Goal: Task Accomplishment & Management: Complete application form

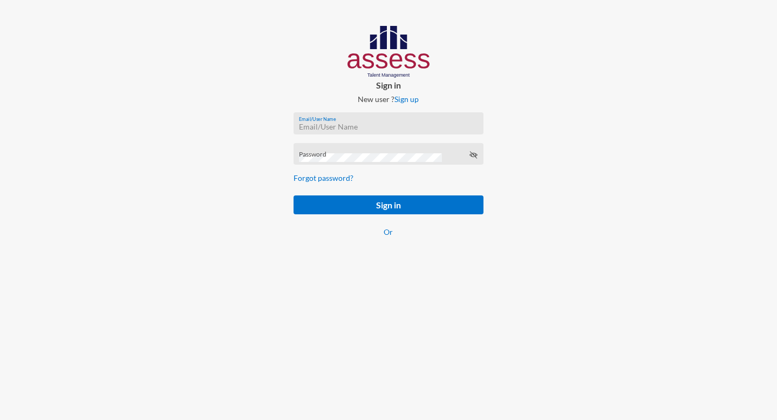
click at [351, 126] on input "Email/User Name" at bounding box center [388, 127] width 179 height 9
paste input "mhspl15261"
type input "mhspl15261"
drag, startPoint x: 381, startPoint y: 214, endPoint x: 582, endPoint y: 259, distance: 206.4
click at [576, 257] on div "Sign in New user ? Sign up mhspl15261 Email/User Name Password Forgot password?…" at bounding box center [388, 142] width 777 height 284
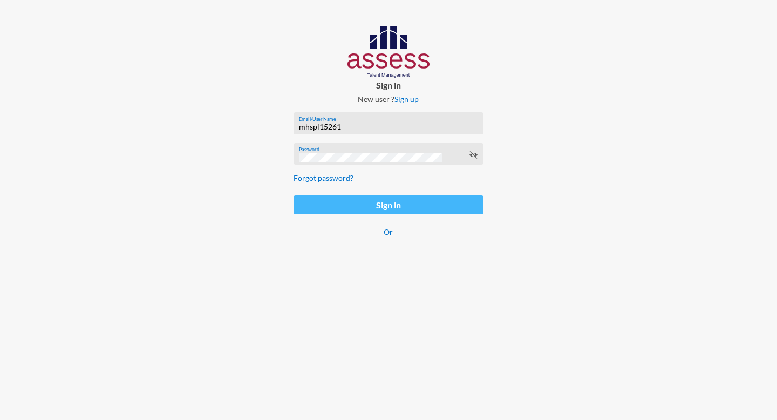
click at [395, 208] on button "Sign in" at bounding box center [389, 204] width 190 height 19
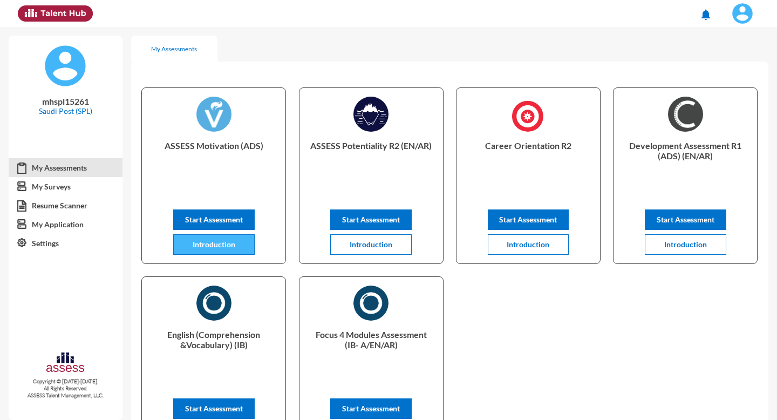
click at [221, 242] on span "Introduction" at bounding box center [214, 244] width 43 height 9
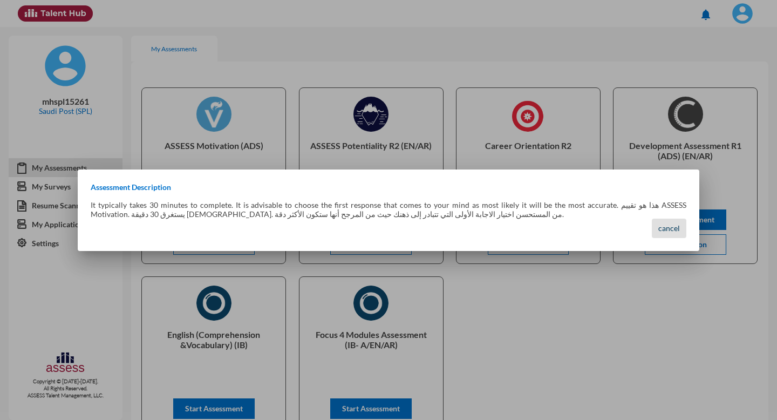
click at [666, 233] on span "cancel" at bounding box center [669, 227] width 22 height 9
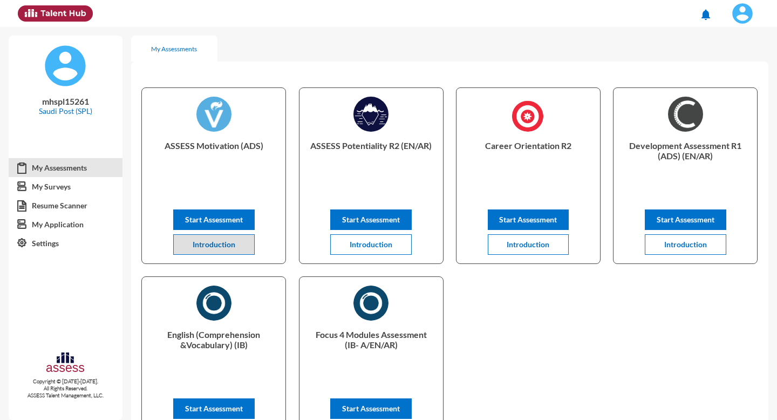
click at [595, 352] on div "ASSESS Motivation (ADS) Start Assessment Introduction ASSESS Potentiality R2 (E…" at bounding box center [449, 270] width 637 height 396
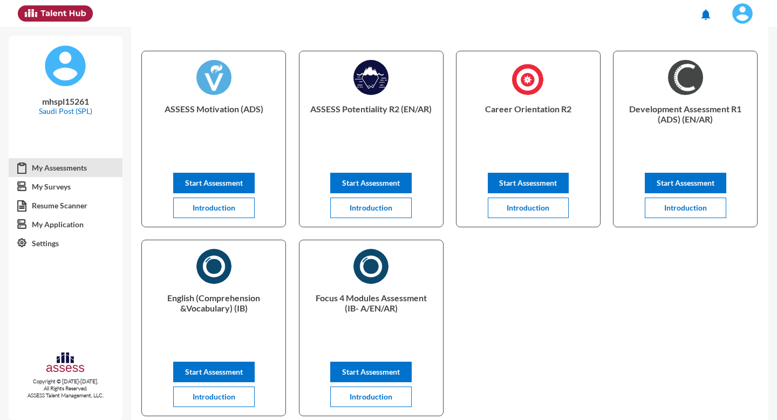
scroll to position [21, 0]
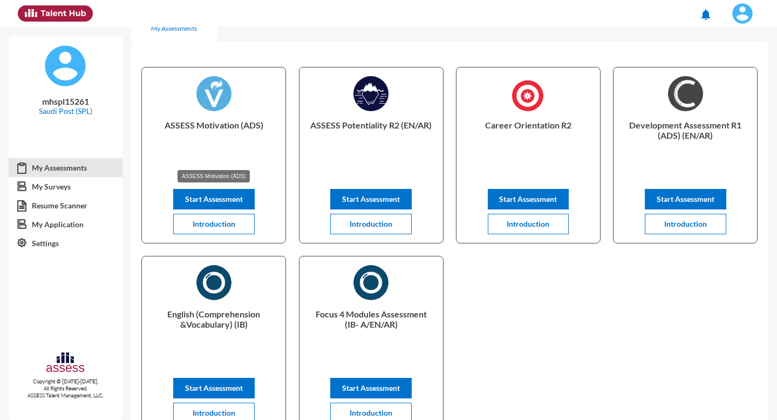
click at [168, 126] on p "ASSESS Motivation (ADS)" at bounding box center [214, 141] width 126 height 43
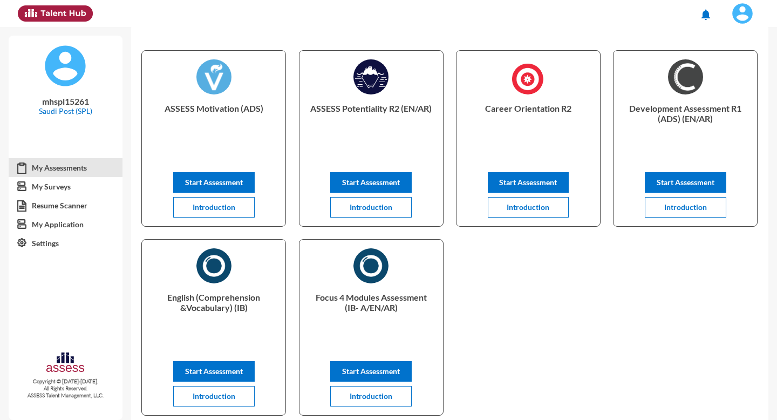
scroll to position [29, 0]
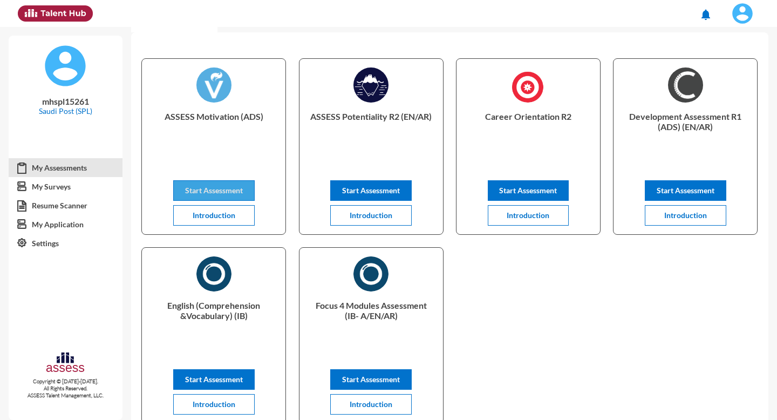
click at [238, 192] on span "Start Assessment" at bounding box center [214, 190] width 58 height 9
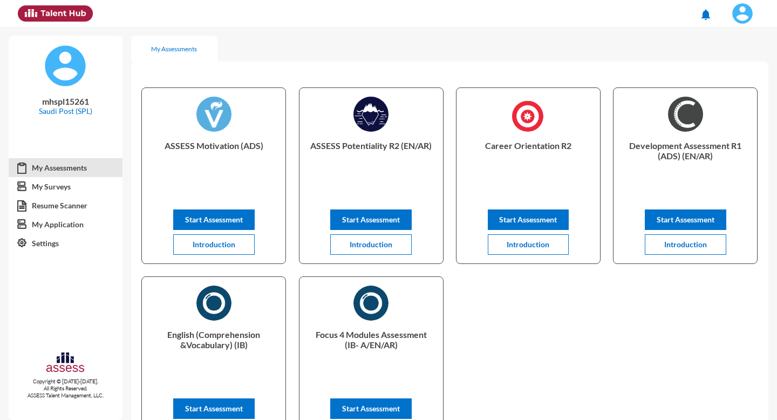
scroll to position [29, 0]
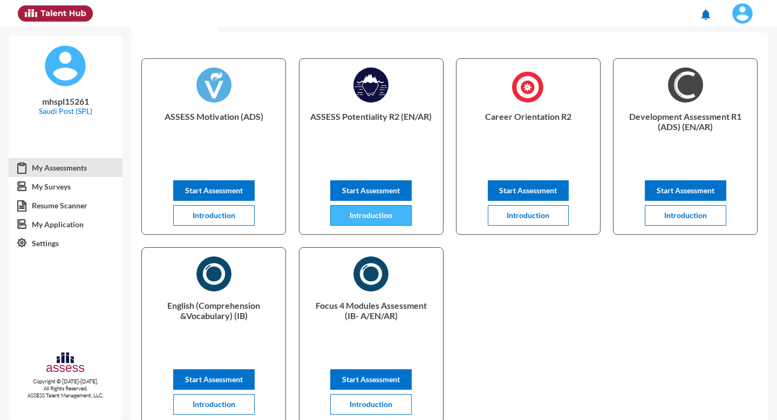
click at [366, 218] on span "Introduction" at bounding box center [371, 214] width 43 height 9
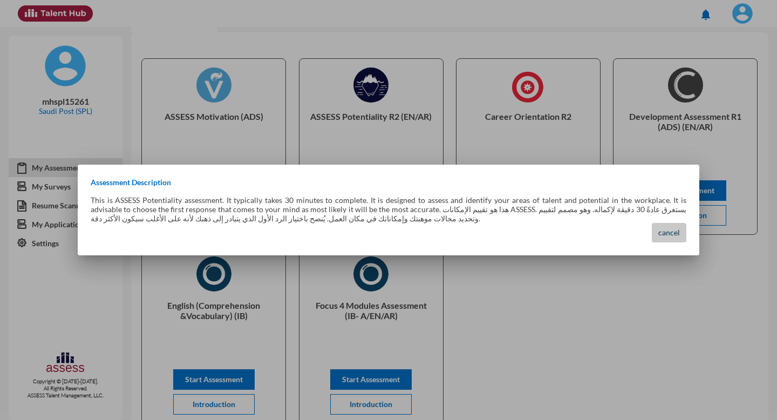
click at [669, 239] on button "cancel" at bounding box center [669, 232] width 35 height 19
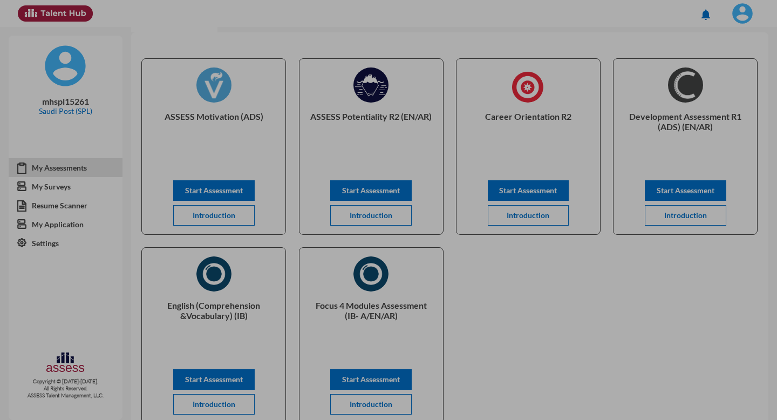
click at [669, 239] on button "cancel" at bounding box center [669, 232] width 35 height 19
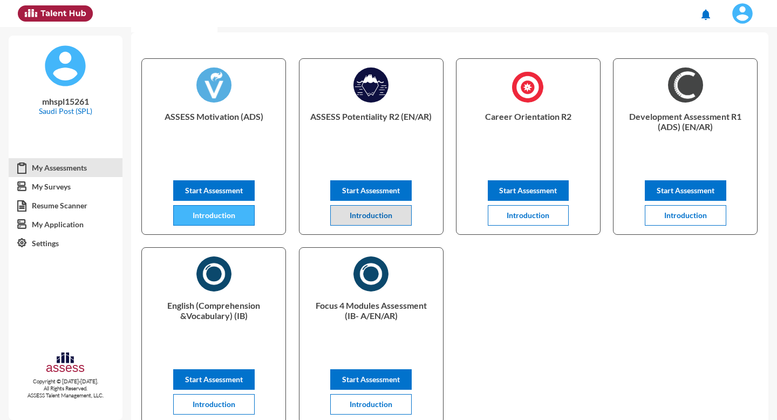
click at [213, 220] on button "Introduction" at bounding box center [213, 215] width 81 height 21
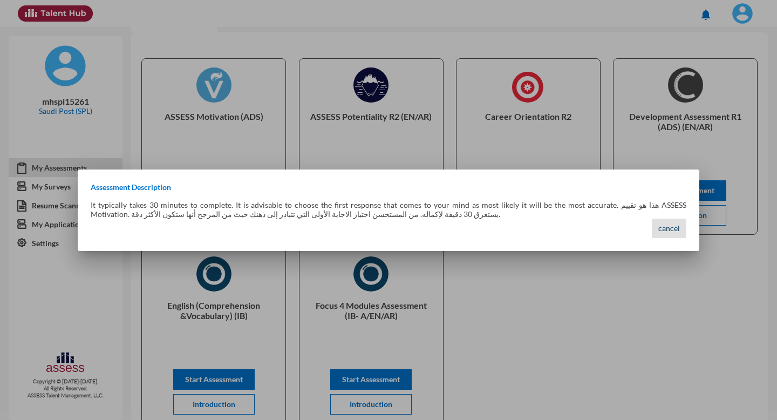
click at [667, 235] on button "cancel" at bounding box center [669, 228] width 35 height 19
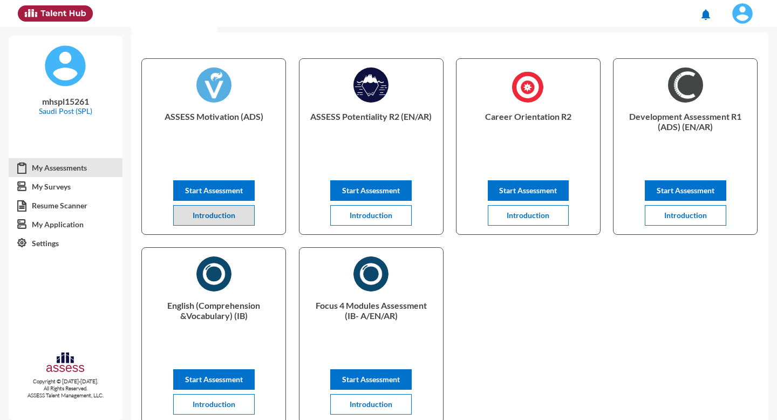
drag, startPoint x: 517, startPoint y: 303, endPoint x: 434, endPoint y: 255, distance: 95.1
click at [516, 303] on div "ASSESS Motivation (ADS) Start Assessment Introduction ASSESS Potentiality R2 (E…" at bounding box center [449, 241] width 637 height 396
click at [397, 142] on p "ASSESS Potentiality R2 (EN/AR)" at bounding box center [371, 132] width 126 height 43
click at [502, 308] on div "ASSESS Motivation (ADS) Start Assessment Introduction ASSESS Potentiality R2 (E…" at bounding box center [449, 241] width 637 height 396
click at [309, 117] on p "ASSESS Potentiality R2 (EN/AR)" at bounding box center [371, 132] width 126 height 43
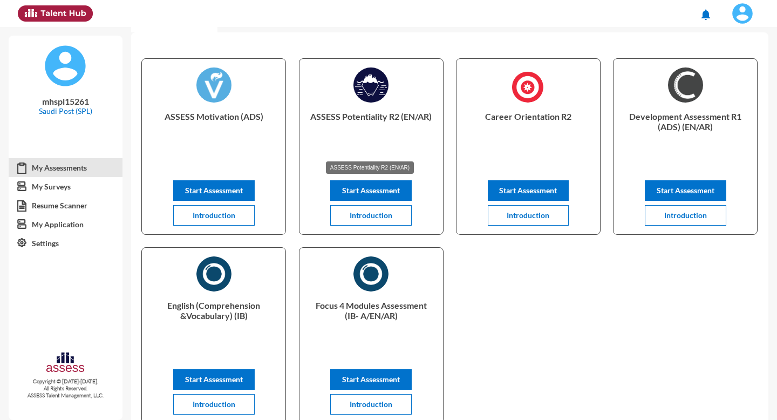
click at [309, 117] on p "ASSESS Potentiality R2 (EN/AR)" at bounding box center [371, 132] width 126 height 43
drag, startPoint x: 309, startPoint y: 117, endPoint x: 324, endPoint y: 119, distance: 15.8
click at [309, 117] on p "ASSESS Potentiality R2 (EN/AR)" at bounding box center [371, 132] width 126 height 43
click at [318, 119] on p "ASSESS Potentiality R2 (EN/AR)" at bounding box center [371, 132] width 126 height 43
drag, startPoint x: 367, startPoint y: 118, endPoint x: 397, endPoint y: 118, distance: 29.7
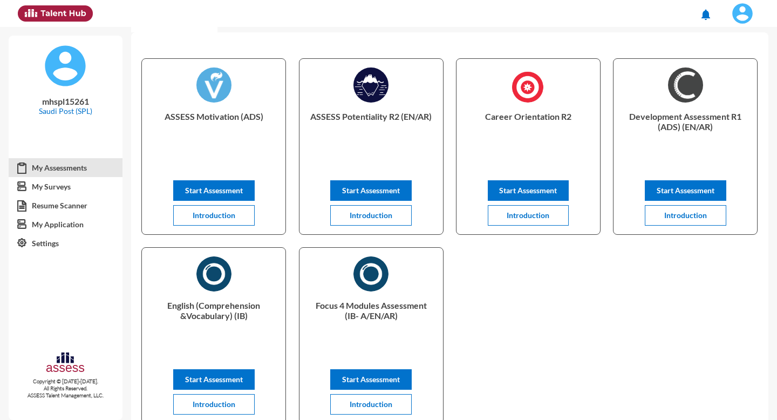
click at [422, 118] on p "ASSESS Potentiality R2 (EN/AR)" at bounding box center [371, 132] width 126 height 43
click at [317, 117] on p "ASSESS Potentiality R2 (EN/AR)" at bounding box center [371, 132] width 126 height 43
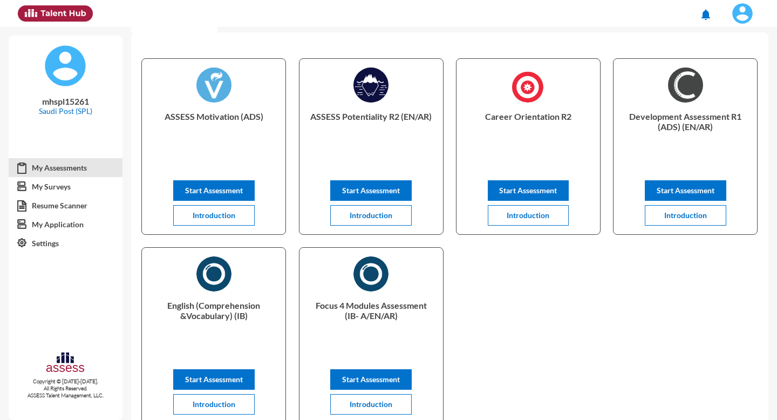
copy div "ASSESS Potentiality R2 (EN/AR) Start Assessment Introduction"
click at [230, 374] on button "Start Assessment" at bounding box center [213, 379] width 81 height 21
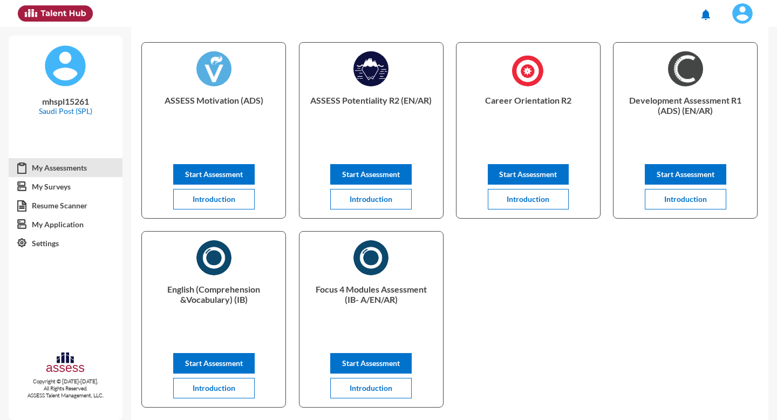
scroll to position [45, 0]
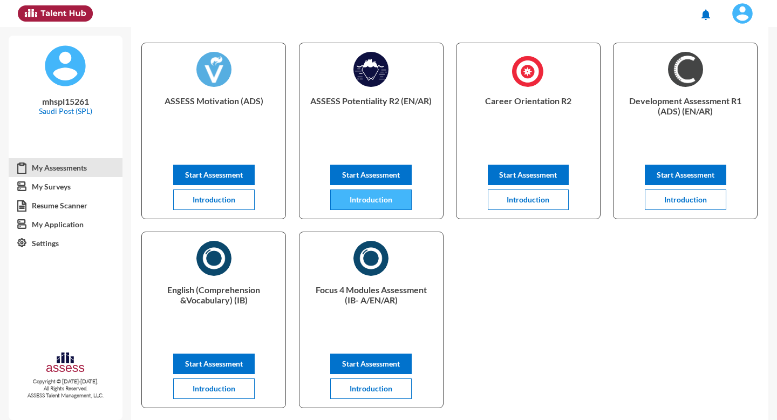
click at [382, 205] on button "Introduction" at bounding box center [370, 199] width 81 height 21
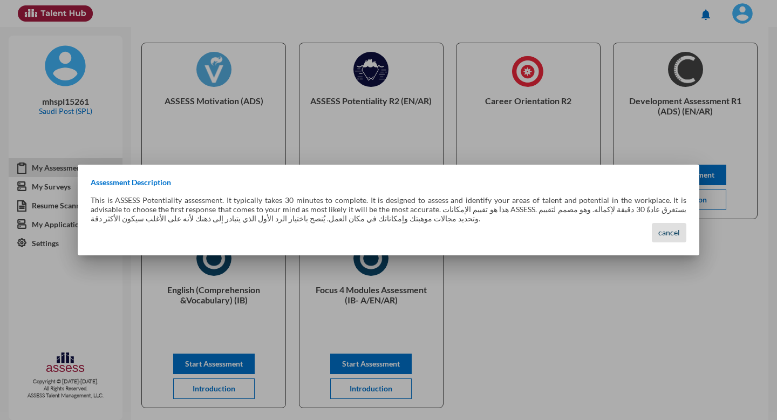
click at [671, 237] on span "cancel" at bounding box center [669, 232] width 22 height 9
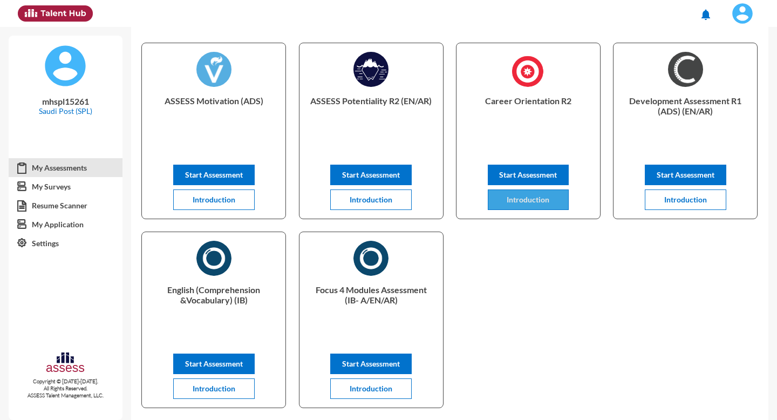
click at [545, 206] on button "Introduction" at bounding box center [528, 199] width 81 height 21
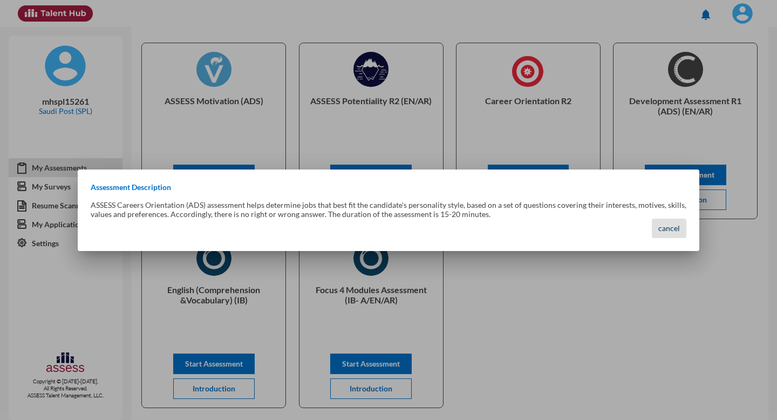
click at [668, 233] on button "cancel" at bounding box center [669, 228] width 35 height 19
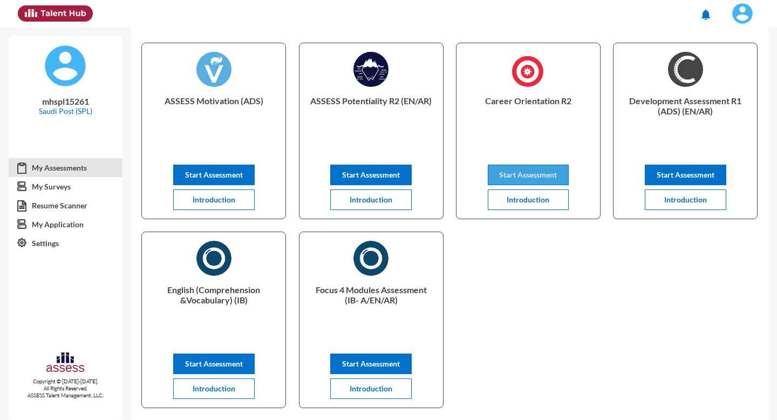
click at [547, 172] on span "Start Assessment" at bounding box center [528, 174] width 58 height 9
drag, startPoint x: 545, startPoint y: 309, endPoint x: 550, endPoint y: 314, distance: 6.5
click at [545, 309] on div "ASSESS Motivation (ADS) Start Assessment Introduction ASSESS Potentiality R2 (E…" at bounding box center [449, 226] width 637 height 396
click at [588, 277] on div "ASSESS Motivation (ADS) Start Assessment Introduction ASSESS Potentiality R2 (E…" at bounding box center [449, 226] width 637 height 396
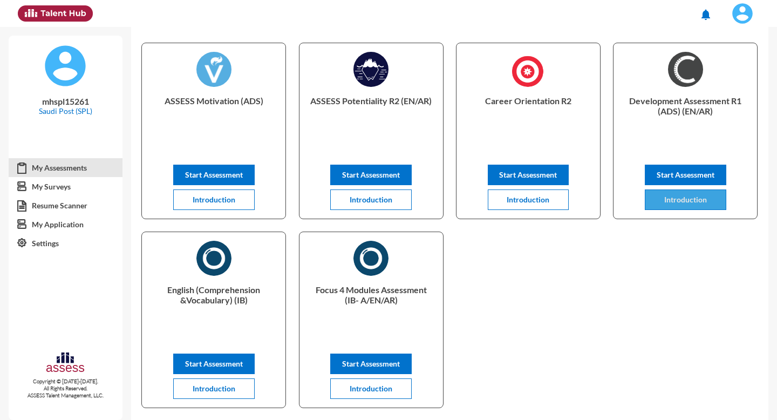
click at [699, 199] on span "Introduction" at bounding box center [685, 199] width 43 height 9
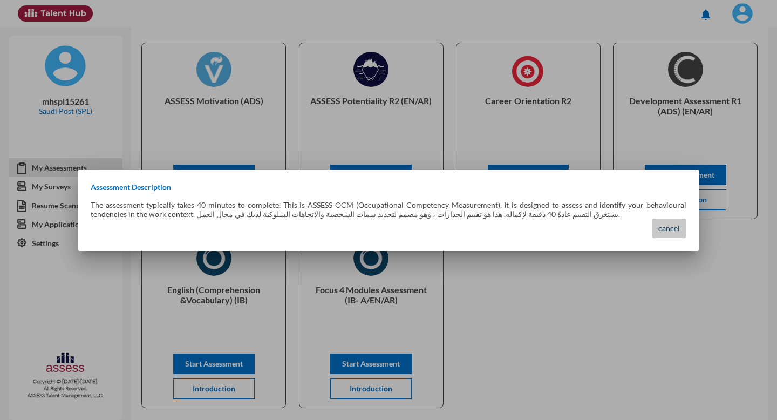
click at [664, 228] on span "cancel" at bounding box center [669, 227] width 22 height 9
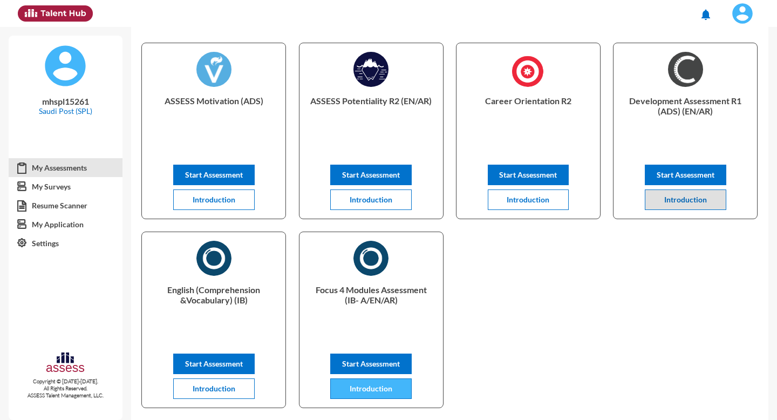
click at [389, 389] on span "Introduction" at bounding box center [371, 388] width 43 height 9
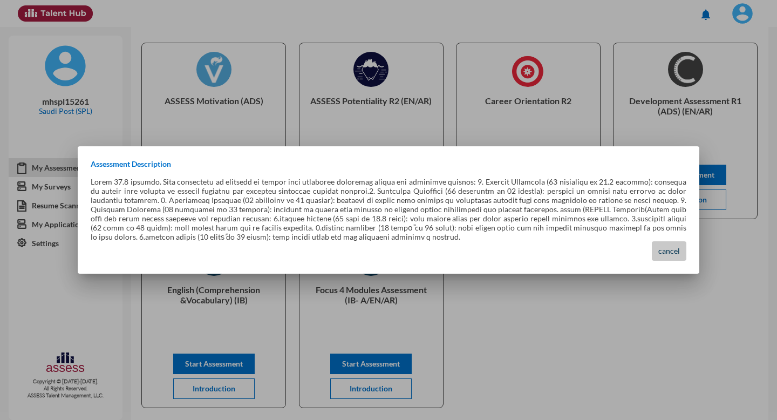
click at [664, 254] on button "cancel" at bounding box center [669, 250] width 35 height 19
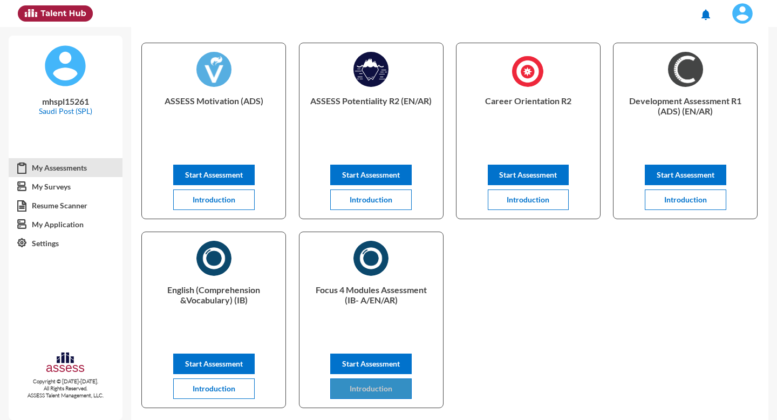
click at [389, 397] on button "Introduction" at bounding box center [370, 388] width 81 height 21
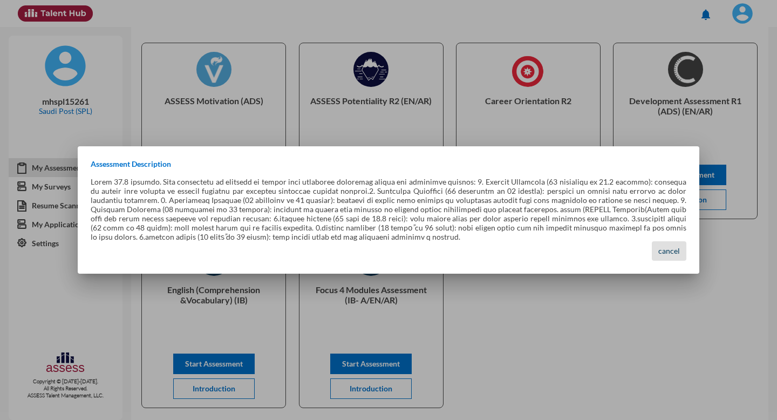
click at [676, 253] on span "cancel" at bounding box center [669, 250] width 22 height 9
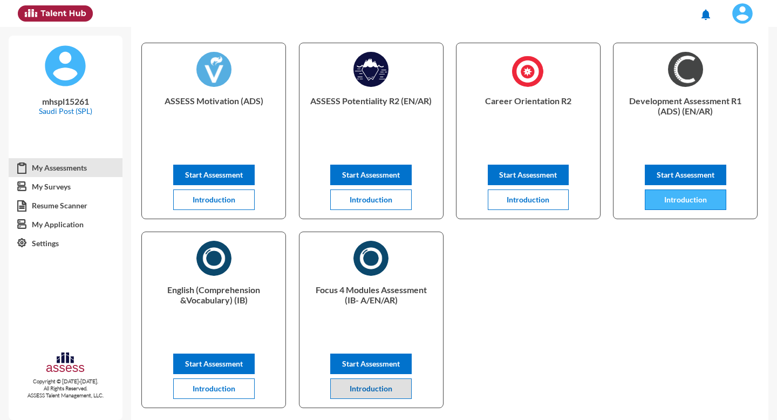
click at [696, 206] on button "Introduction" at bounding box center [685, 199] width 81 height 21
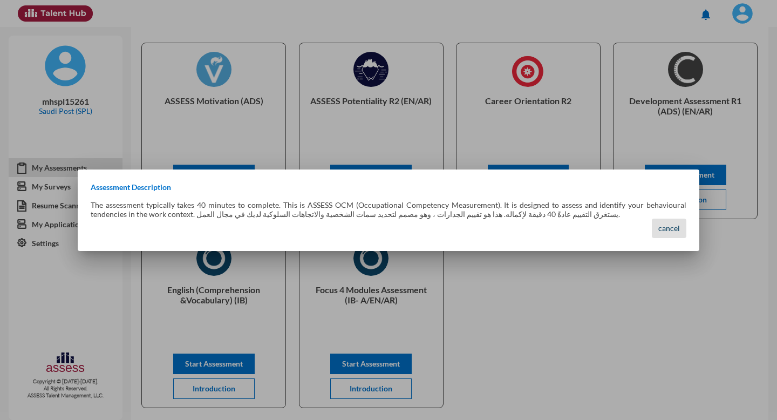
click at [664, 233] on span "cancel" at bounding box center [669, 227] width 22 height 9
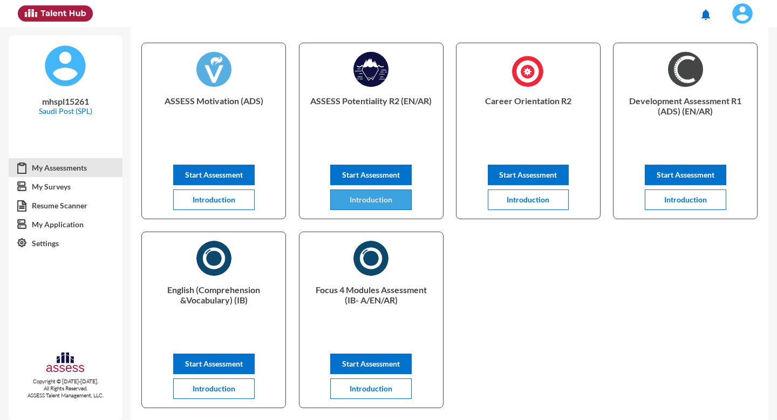
click at [382, 205] on button "Introduction" at bounding box center [370, 199] width 81 height 21
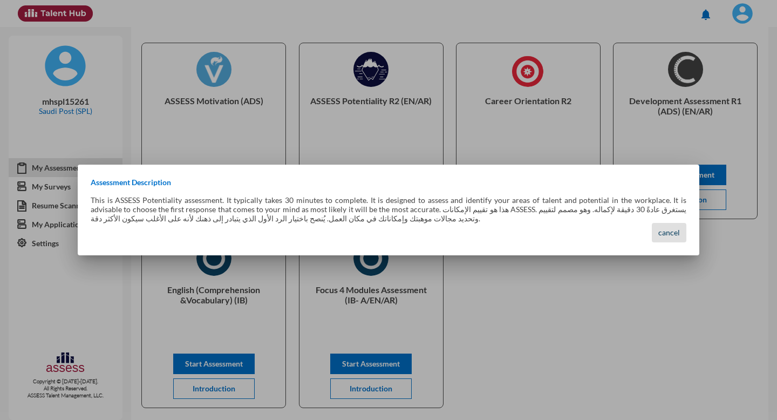
click at [666, 240] on button "cancel" at bounding box center [669, 232] width 35 height 19
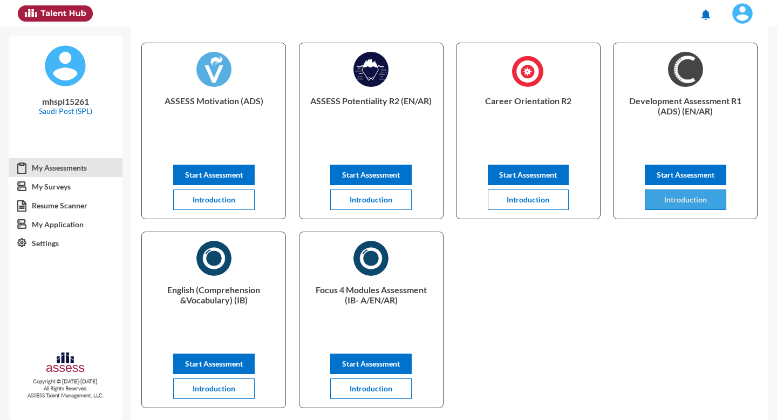
click at [689, 202] on span "Introduction" at bounding box center [685, 199] width 43 height 9
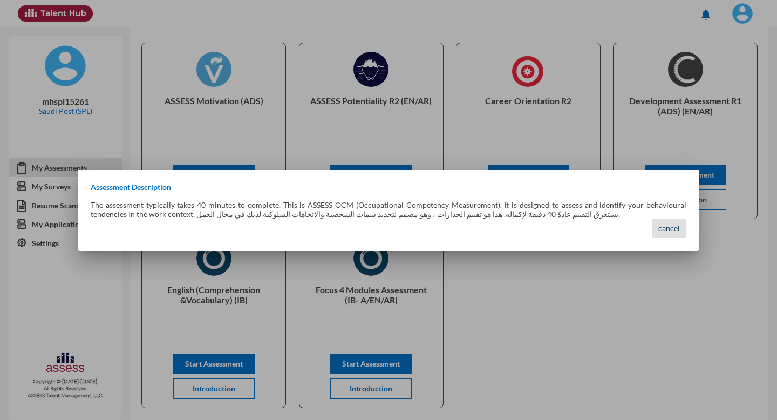
click at [670, 230] on span "cancel" at bounding box center [669, 227] width 22 height 9
